Goal: Check status

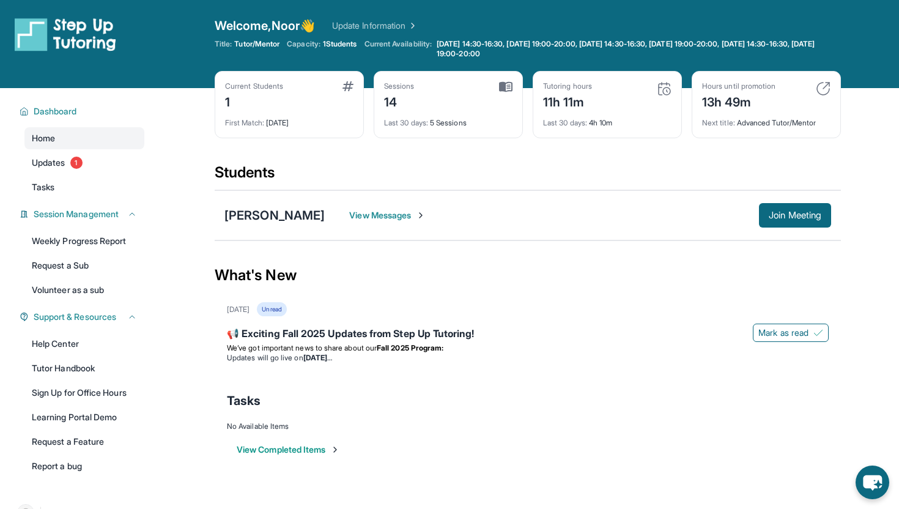
click at [477, 152] on div "Current Students 1 First Match : [DATE] Sessions 14 Last 30 days : 5 Sessions T…" at bounding box center [528, 117] width 626 height 92
